Goal: Find specific page/section: Find specific page/section

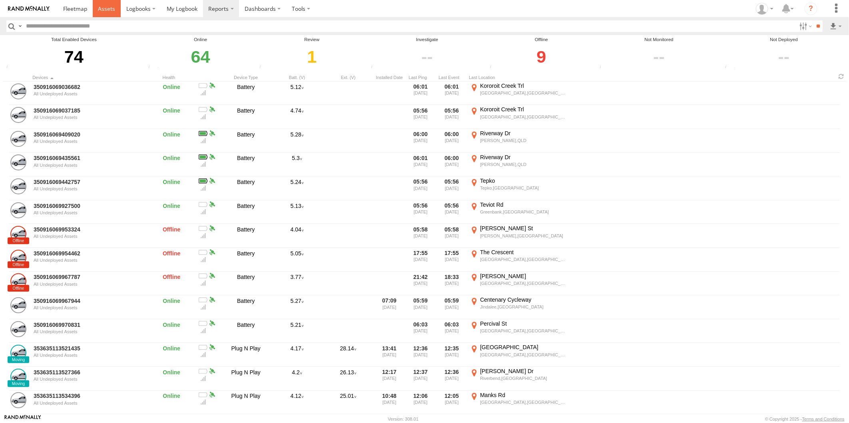
click at [102, 5] on span at bounding box center [106, 9] width 17 height 8
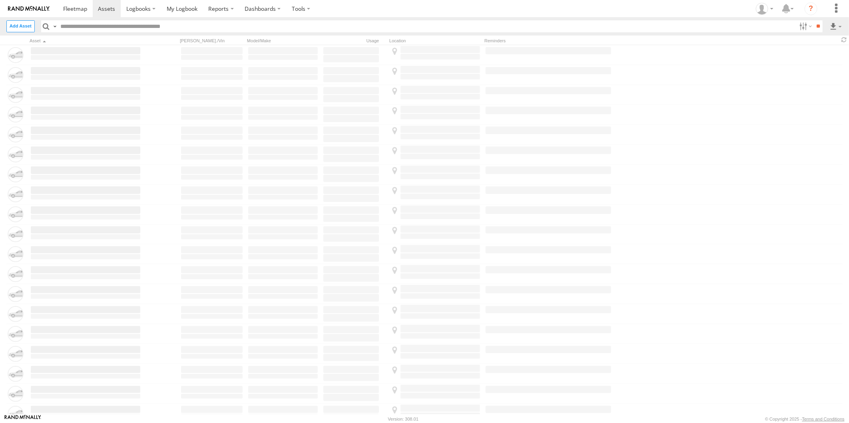
type input "*******"
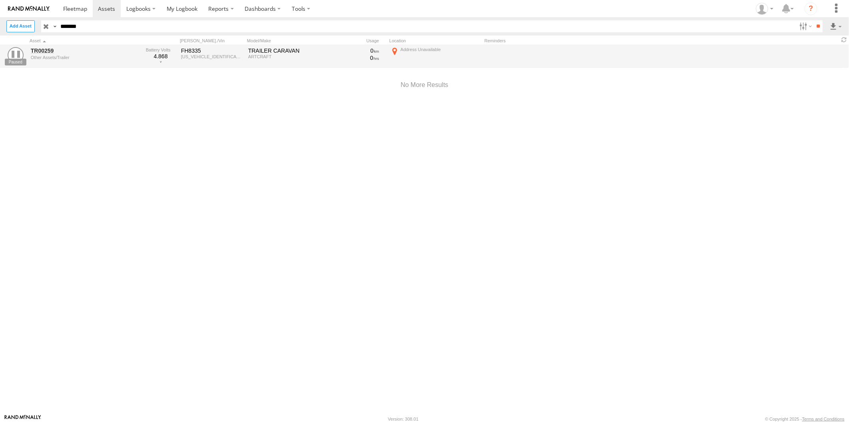
click at [42, 23] on input "button" at bounding box center [46, 26] width 10 height 12
